Goal: Task Accomplishment & Management: Manage account settings

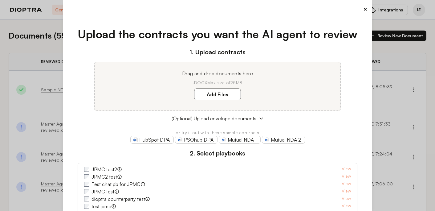
click at [365, 10] on button "×" at bounding box center [365, 9] width 4 height 9
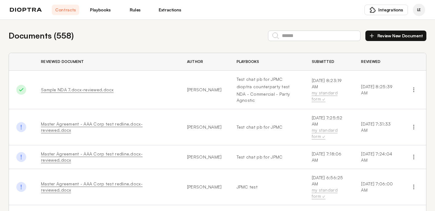
click at [99, 12] on link "Playbooks" at bounding box center [100, 10] width 27 height 10
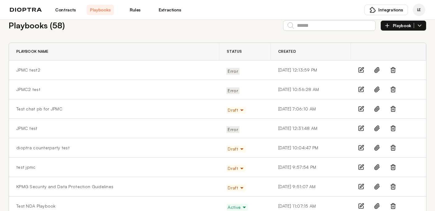
scroll to position [11, 0]
click at [393, 69] on line at bounding box center [393, 70] width 0 height 2
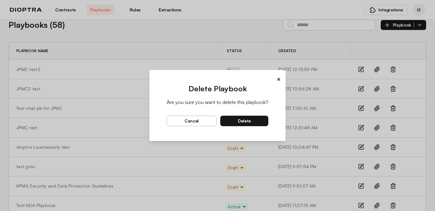
click at [235, 120] on button "delete" at bounding box center [244, 120] width 48 height 10
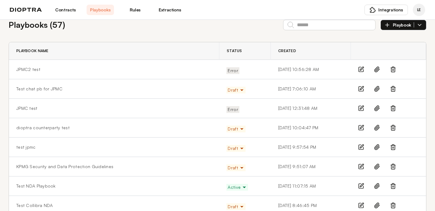
click at [394, 70] on icon at bounding box center [393, 69] width 6 height 6
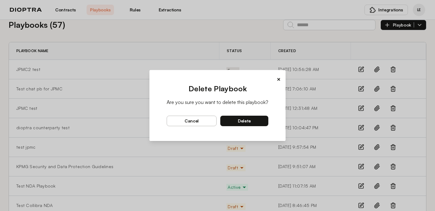
click at [254, 123] on button "delete" at bounding box center [244, 120] width 48 height 10
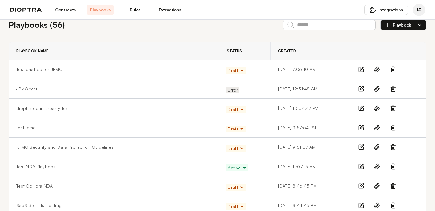
click at [394, 88] on icon at bounding box center [393, 89] width 6 height 6
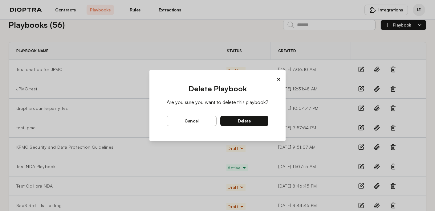
click at [250, 119] on button "delete" at bounding box center [244, 120] width 48 height 10
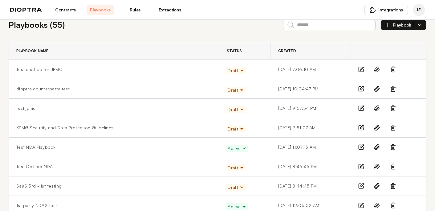
click at [392, 110] on icon at bounding box center [393, 108] width 6 height 6
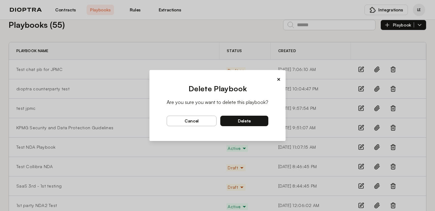
click at [251, 122] on button "delete" at bounding box center [244, 120] width 48 height 10
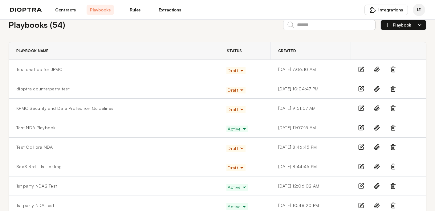
click at [395, 88] on icon at bounding box center [393, 89] width 4 height 4
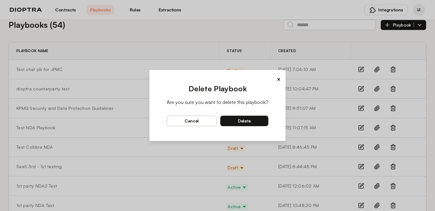
click at [392, 70] on div "× Delete Playbook Are you sure you want to delete this playbook? cancel delete" at bounding box center [217, 105] width 435 height 211
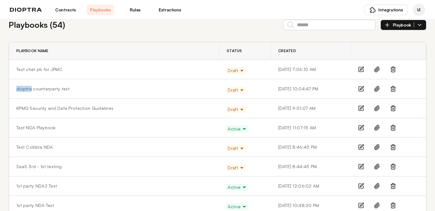
click at [392, 70] on line at bounding box center [392, 70] width 0 height 2
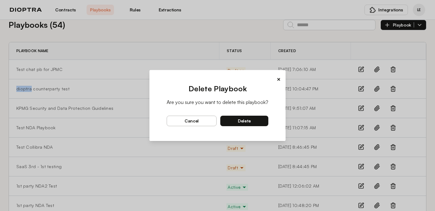
click at [246, 120] on span "delete" at bounding box center [244, 121] width 13 height 6
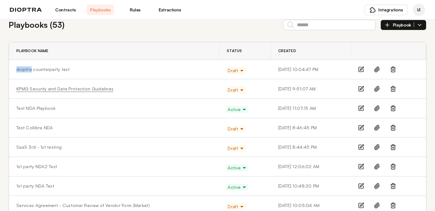
click at [84, 88] on link "KPMG Security and Data Protection Guidelines" at bounding box center [64, 89] width 97 height 6
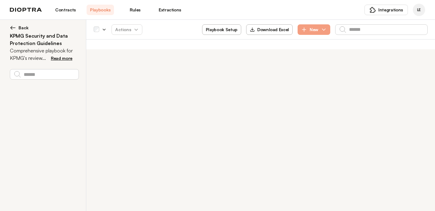
click at [13, 26] on img at bounding box center [13, 28] width 6 height 6
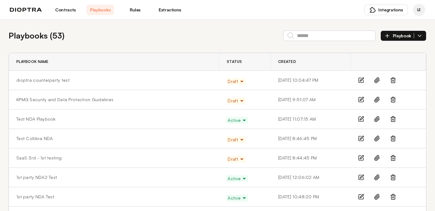
click at [393, 99] on icon at bounding box center [393, 99] width 6 height 6
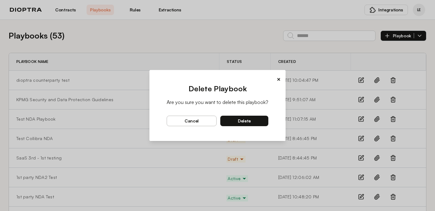
click at [239, 118] on span "delete" at bounding box center [244, 121] width 13 height 6
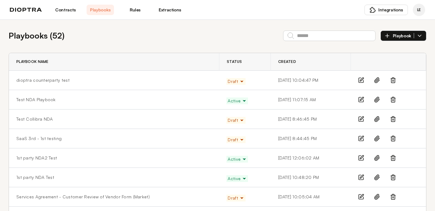
click at [393, 80] on icon at bounding box center [393, 80] width 6 height 6
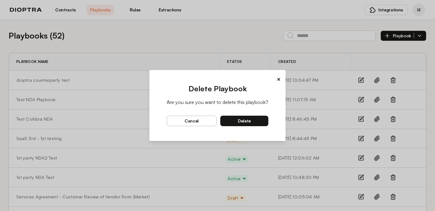
click at [256, 118] on button "delete" at bounding box center [244, 120] width 48 height 10
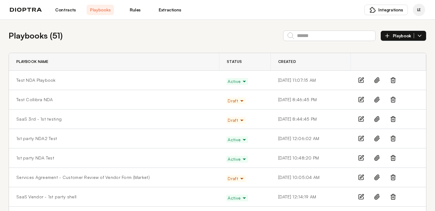
click at [71, 10] on link "Contracts" at bounding box center [65, 10] width 27 height 10
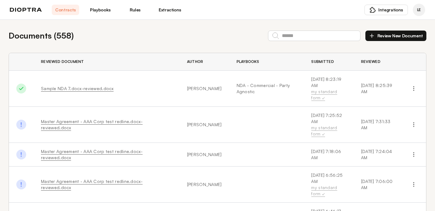
click at [103, 9] on link "Playbooks" at bounding box center [100, 10] width 27 height 10
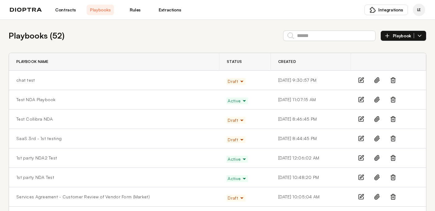
click at [239, 81] on icon "button" at bounding box center [241, 81] width 5 height 5
click at [229, 90] on button "Active" at bounding box center [238, 94] width 23 height 11
click at [65, 11] on link "Contracts" at bounding box center [65, 10] width 27 height 10
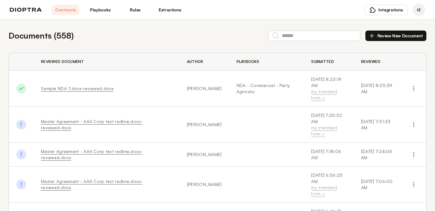
click at [382, 36] on button "Review New Document" at bounding box center [395, 35] width 61 height 10
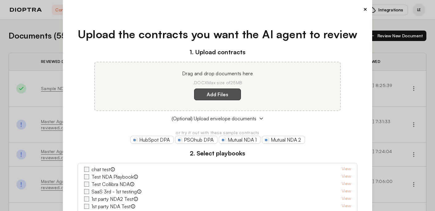
click at [231, 93] on label "Add Files" at bounding box center [217, 94] width 47 height 12
click at [0, 0] on here "Add Files" at bounding box center [0, 0] width 0 height 0
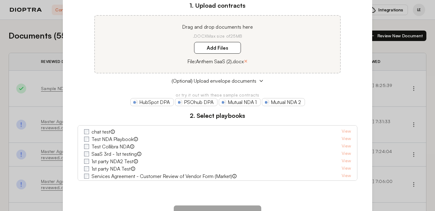
scroll to position [54, 0]
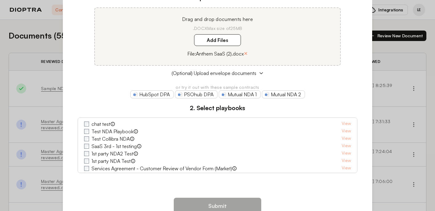
click at [103, 124] on label "chat test" at bounding box center [100, 123] width 19 height 7
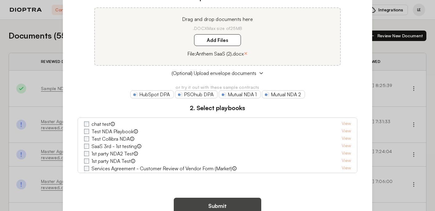
click at [190, 202] on button "Submit" at bounding box center [217, 205] width 87 height 16
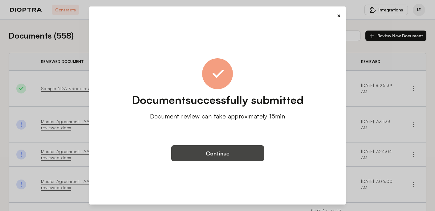
click at [199, 156] on button "Continue" at bounding box center [217, 153] width 93 height 16
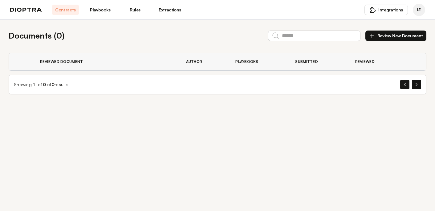
click at [401, 35] on button "Review New Document" at bounding box center [395, 35] width 61 height 10
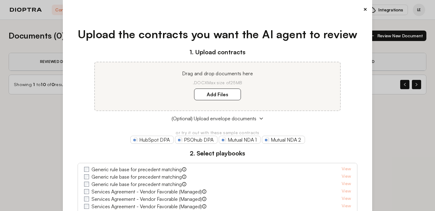
click at [363, 10] on button "×" at bounding box center [365, 9] width 4 height 9
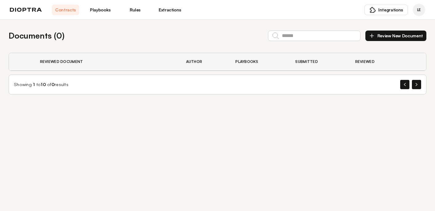
click at [104, 10] on link "Playbooks" at bounding box center [100, 10] width 27 height 10
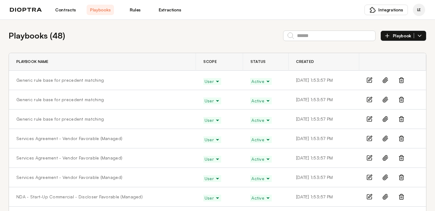
click at [401, 81] on icon at bounding box center [401, 80] width 6 height 6
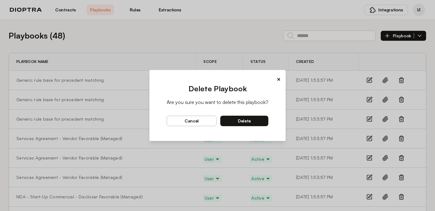
click at [248, 121] on span "delete" at bounding box center [244, 121] width 13 height 6
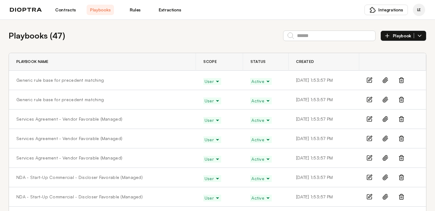
click at [400, 80] on icon at bounding box center [401, 80] width 6 height 6
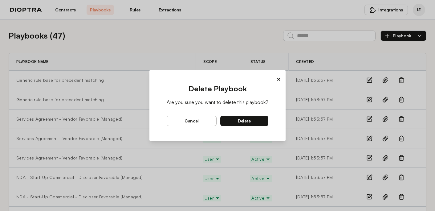
click at [251, 123] on button "delete" at bounding box center [244, 120] width 48 height 10
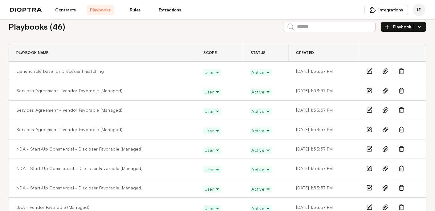
scroll to position [13, 0]
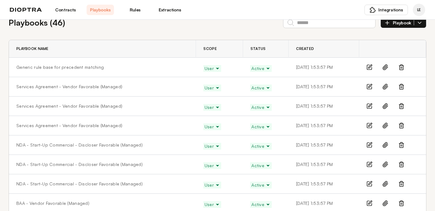
click at [265, 69] on icon "button" at bounding box center [267, 68] width 5 height 5
click at [256, 91] on button "Draft" at bounding box center [261, 92] width 23 height 11
click at [404, 67] on div at bounding box center [392, 67] width 52 height 6
click at [402, 67] on line at bounding box center [402, 68] width 0 height 2
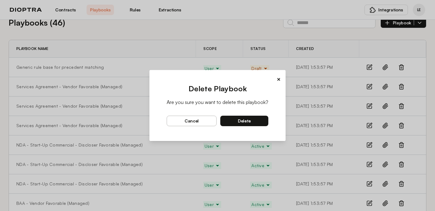
click at [249, 119] on span "delete" at bounding box center [244, 121] width 13 height 6
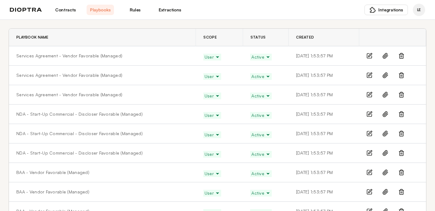
scroll to position [0, 0]
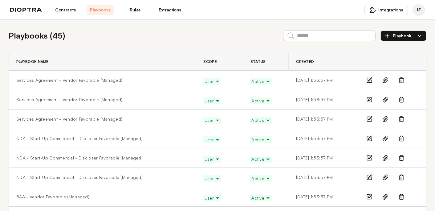
click at [389, 36] on icon "button" at bounding box center [387, 36] width 6 height 6
click at [399, 51] on li "Manually" at bounding box center [402, 50] width 45 height 12
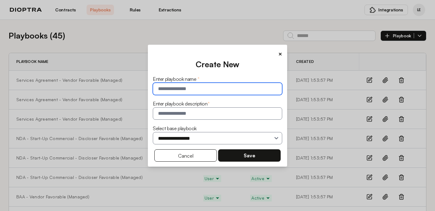
click at [225, 89] on input "text" at bounding box center [217, 88] width 129 height 12
type input "*"
click at [208, 92] on input "**********" at bounding box center [217, 88] width 129 height 12
type input "**********"
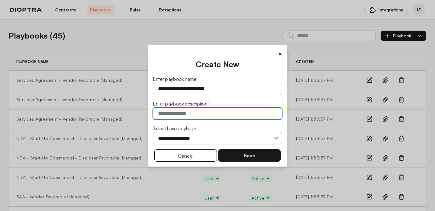
click at [181, 114] on input "text" at bounding box center [217, 113] width 129 height 12
type input "*"
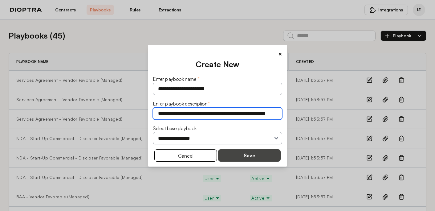
type input "**********"
click at [231, 153] on button "Save" at bounding box center [249, 155] width 62 height 12
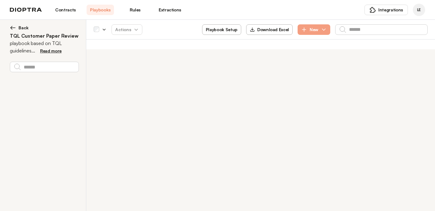
click at [19, 26] on span "Back" at bounding box center [23, 28] width 10 height 6
